Goal: Information Seeking & Learning: Learn about a topic

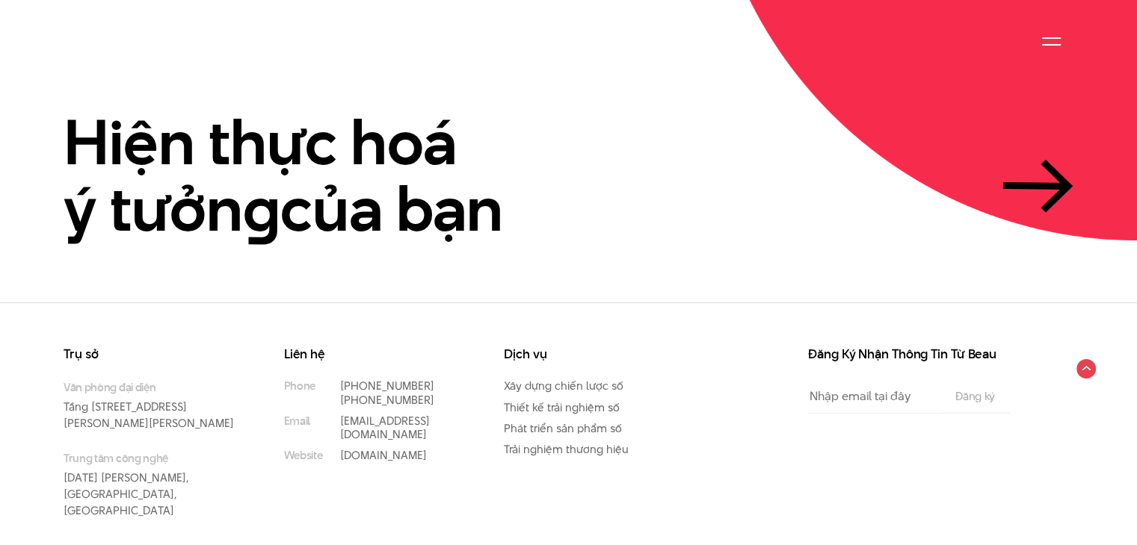
scroll to position [3538, 0]
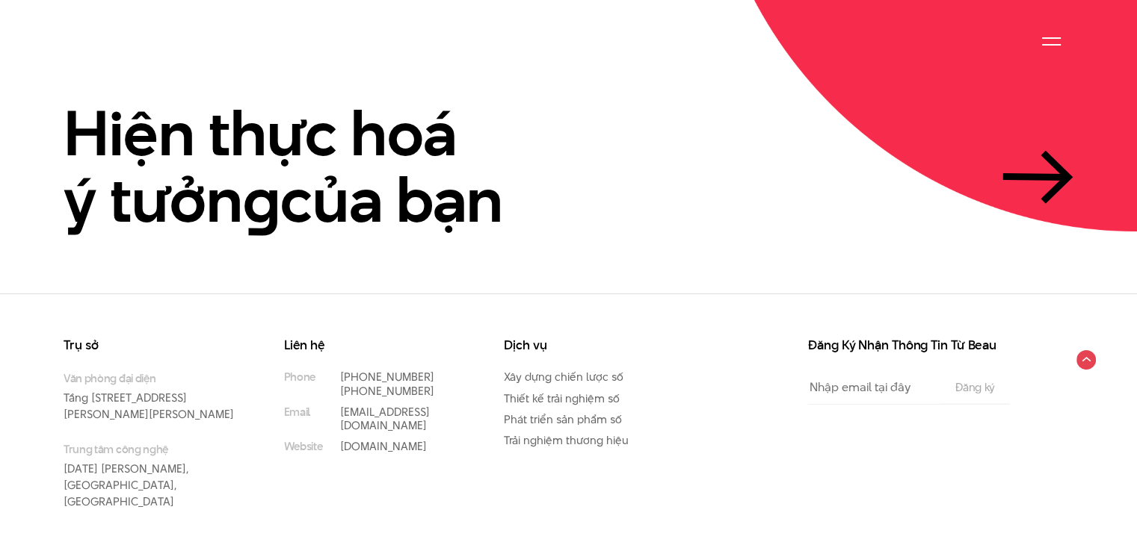
click at [874, 371] on input "Email" at bounding box center [874, 388] width 132 height 34
click at [924, 425] on div "Đăng Ký Nhận Thông Tin Từ Beau Email The subscriber's email address. Đăng ký" at bounding box center [878, 443] width 330 height 208
click at [1082, 348] on circle at bounding box center [1085, 359] width 23 height 23
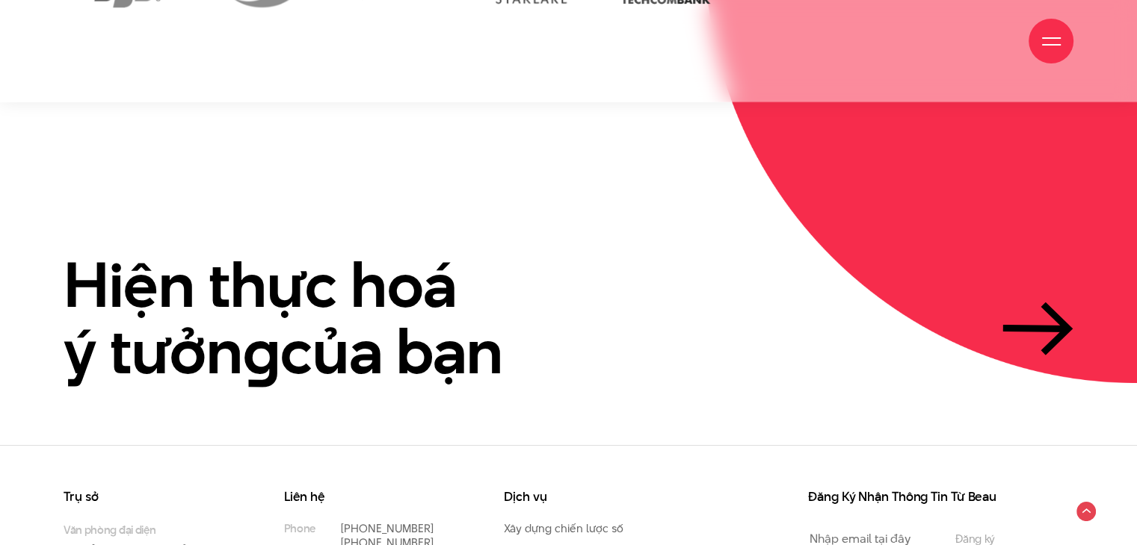
scroll to position [3538, 0]
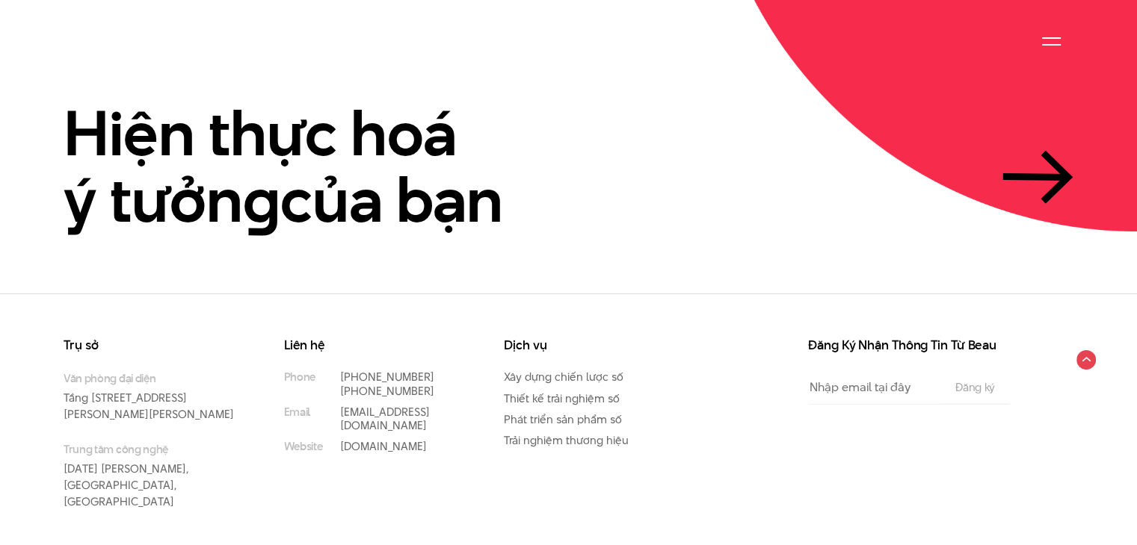
click at [836, 371] on input "Email" at bounding box center [874, 388] width 132 height 34
type input "tranquocanh"
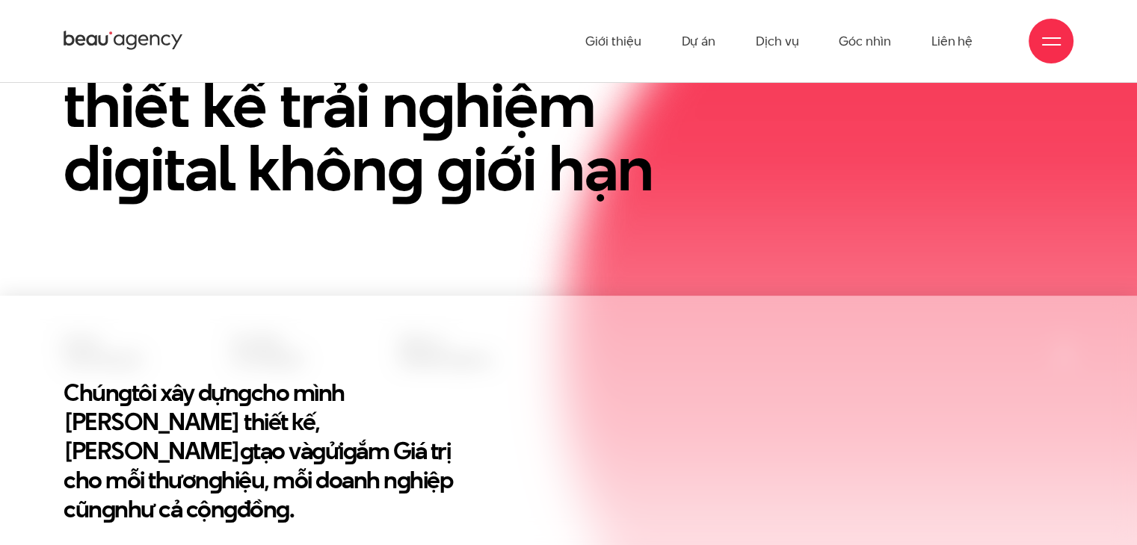
scroll to position [176, 0]
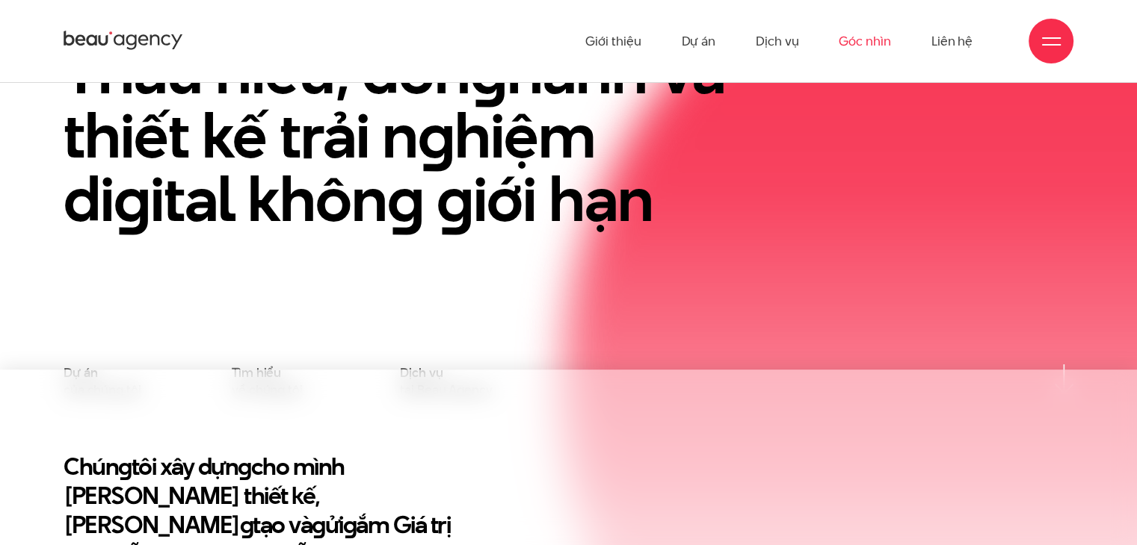
click at [843, 43] on link "Góc nhìn" at bounding box center [864, 41] width 52 height 82
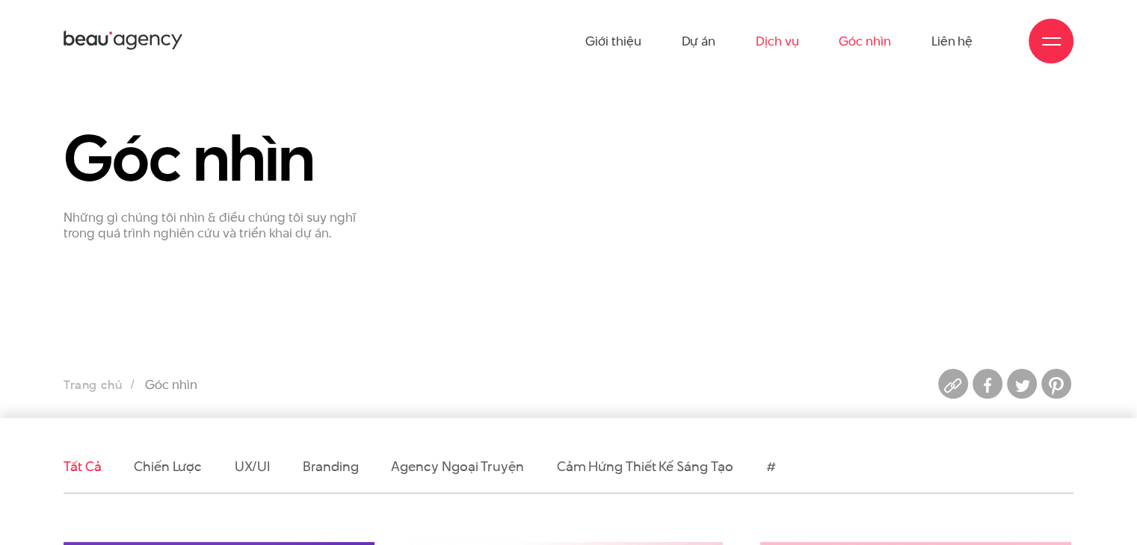
click at [794, 48] on link "Dịch vụ" at bounding box center [776, 41] width 43 height 82
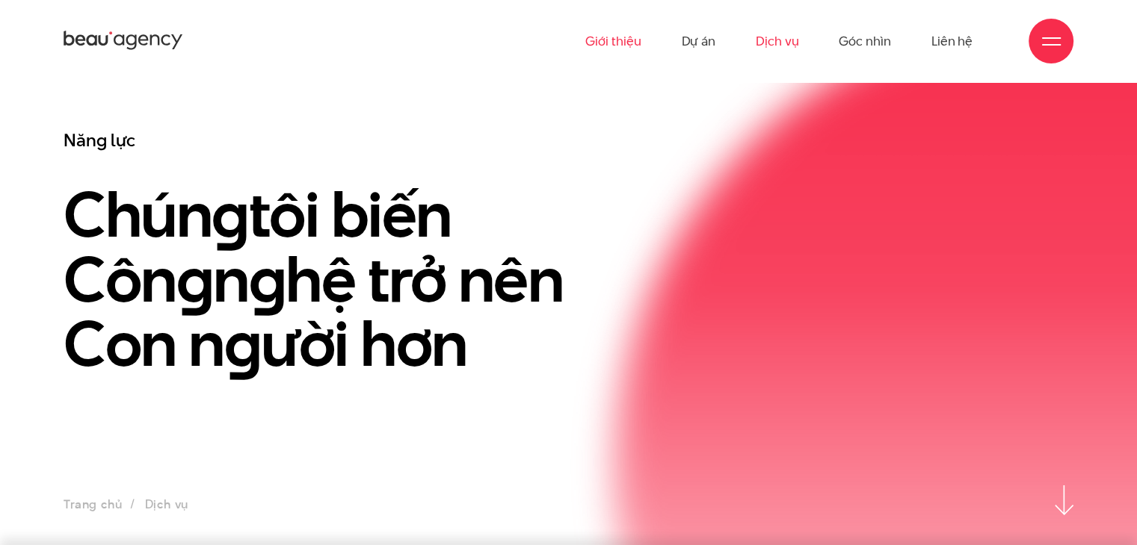
click at [612, 46] on link "Giới thiệu" at bounding box center [612, 41] width 55 height 82
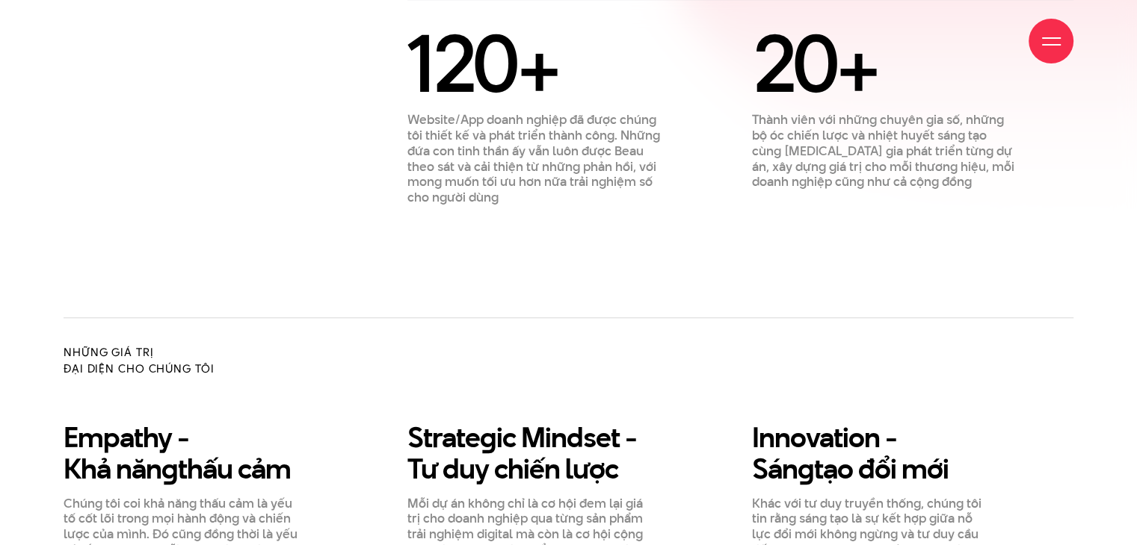
scroll to position [1270, 0]
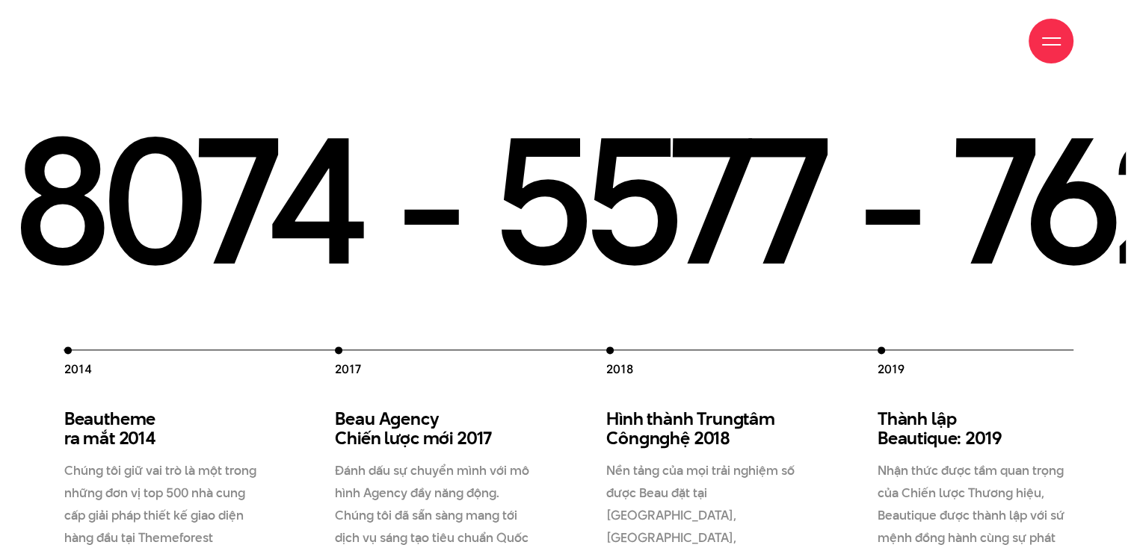
drag, startPoint x: 668, startPoint y: 317, endPoint x: 701, endPoint y: 323, distance: 33.4
click at [701, 323] on div "2012 Beau Creative thành lập 2012 Chúng tôi gia nhập thị trường, và cung cấp gi…" at bounding box center [568, 379] width 1137 height 520
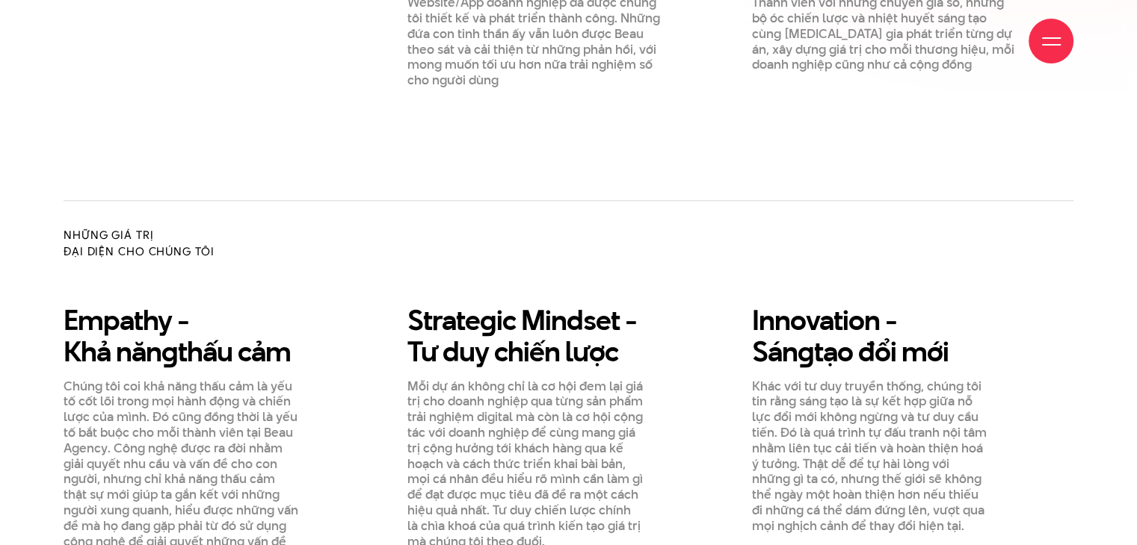
scroll to position [1448, 0]
